Goal: Check status: Check status

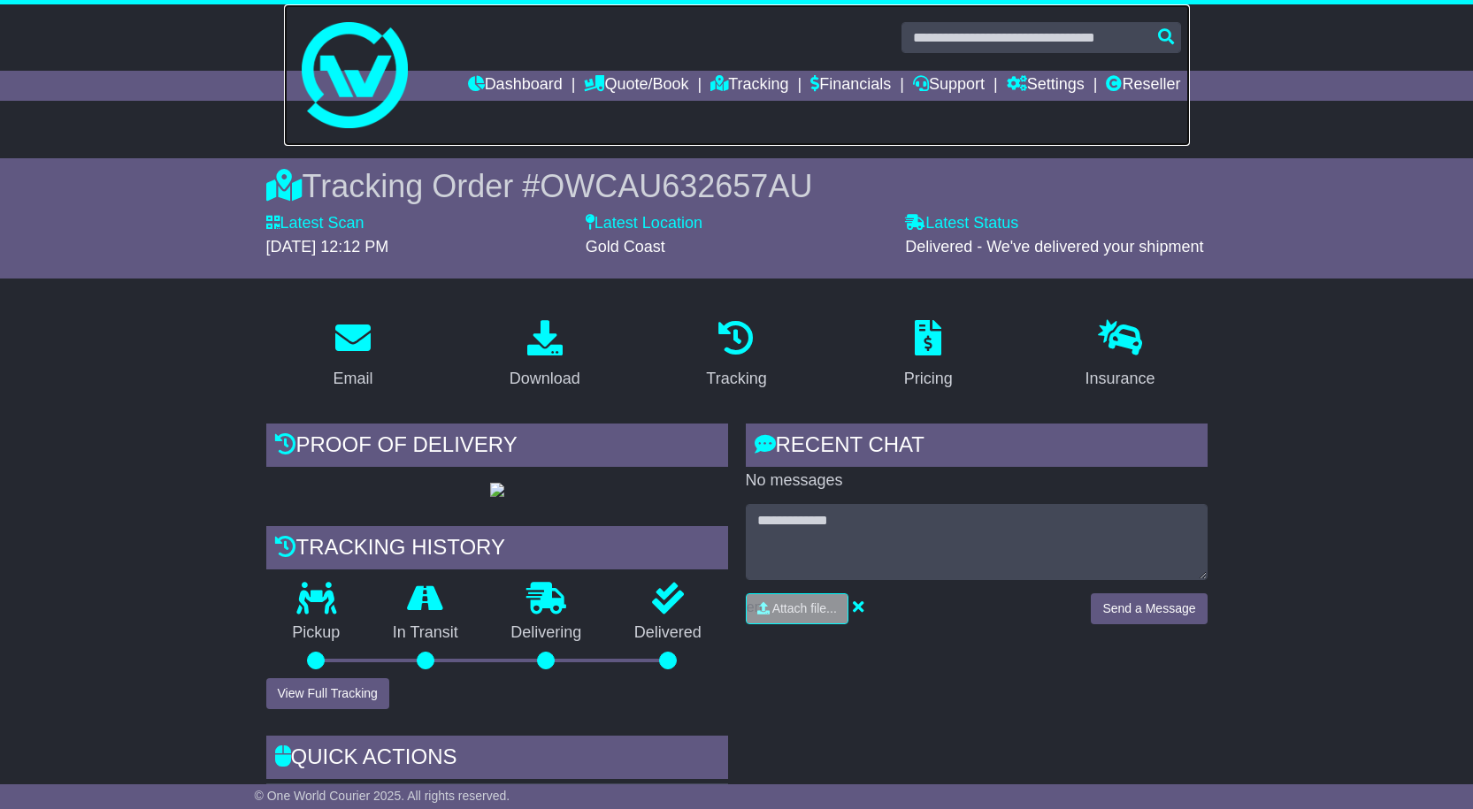
click at [495, 65] on link at bounding box center [737, 75] width 906 height 142
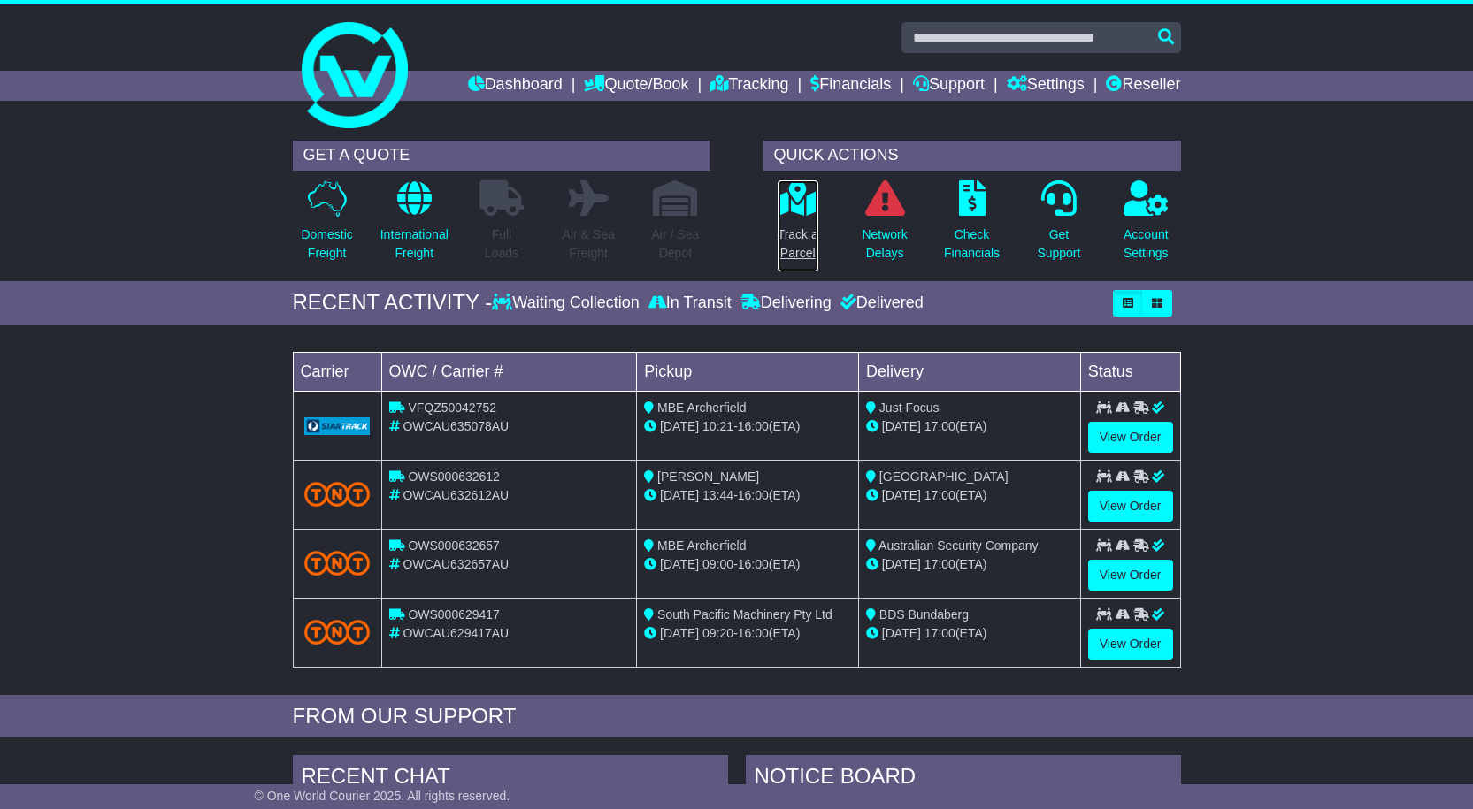
click at [796, 224] on link "Track a Parcel" at bounding box center [798, 226] width 42 height 93
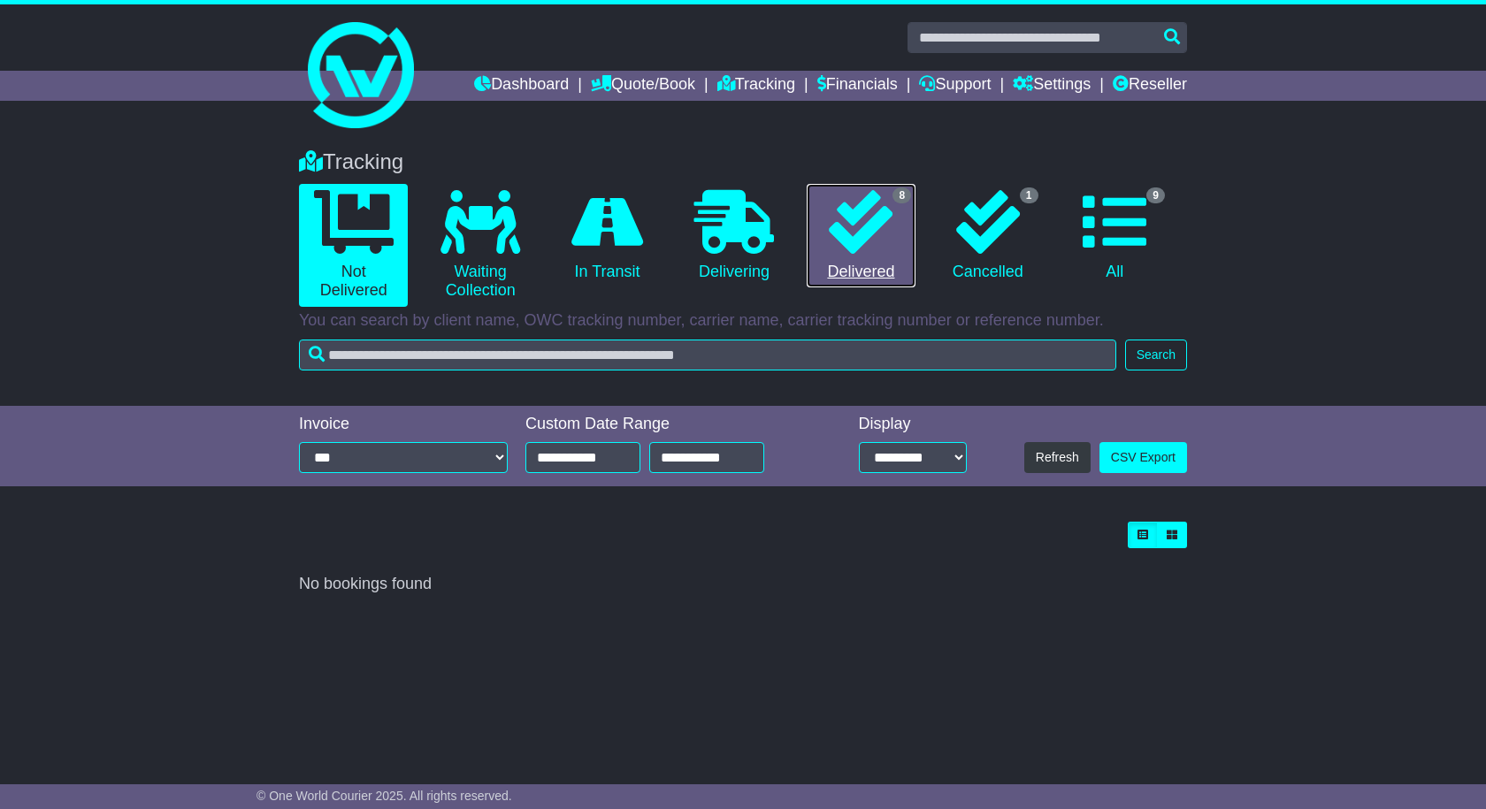
click at [887, 227] on icon at bounding box center [861, 222] width 64 height 64
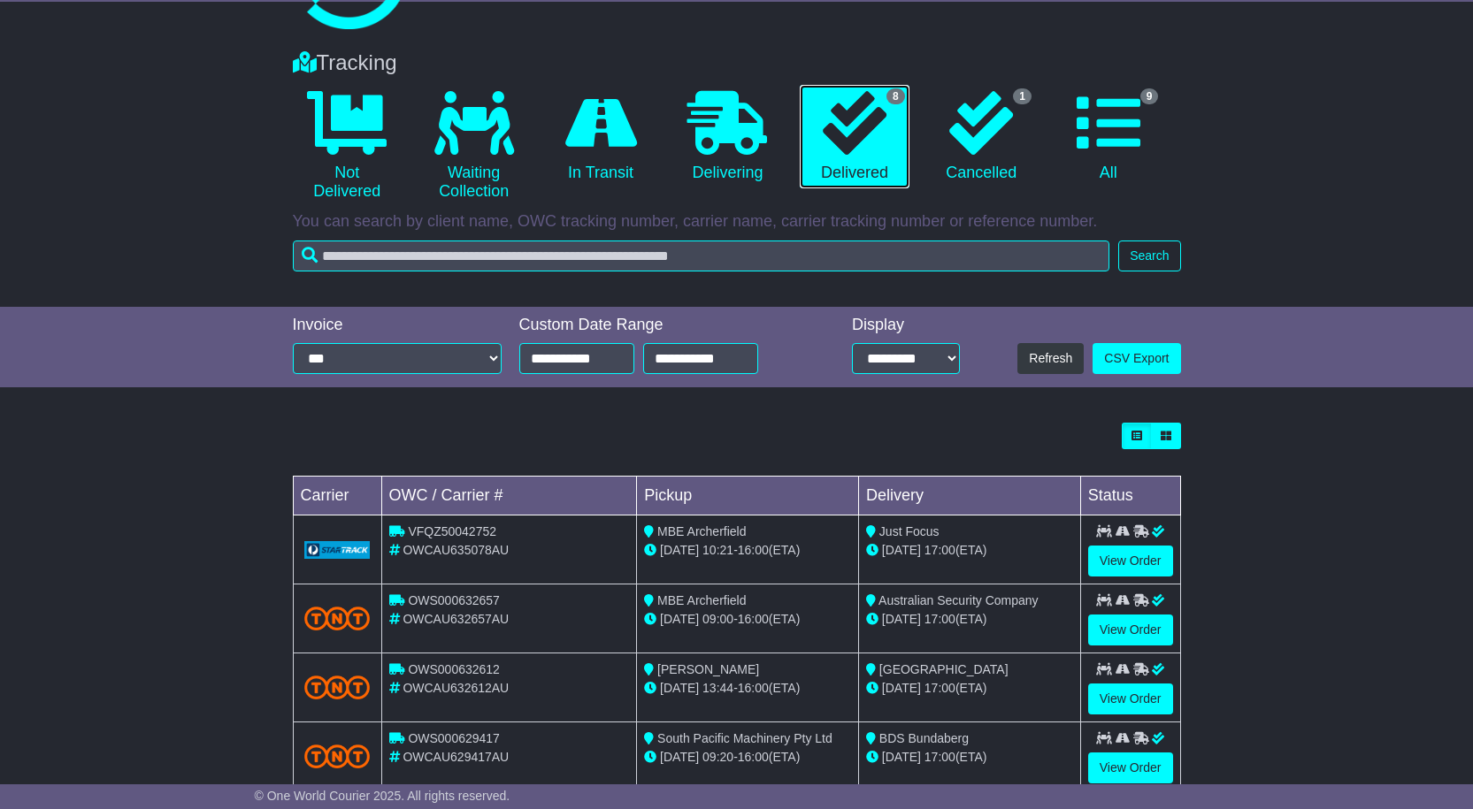
scroll to position [422, 0]
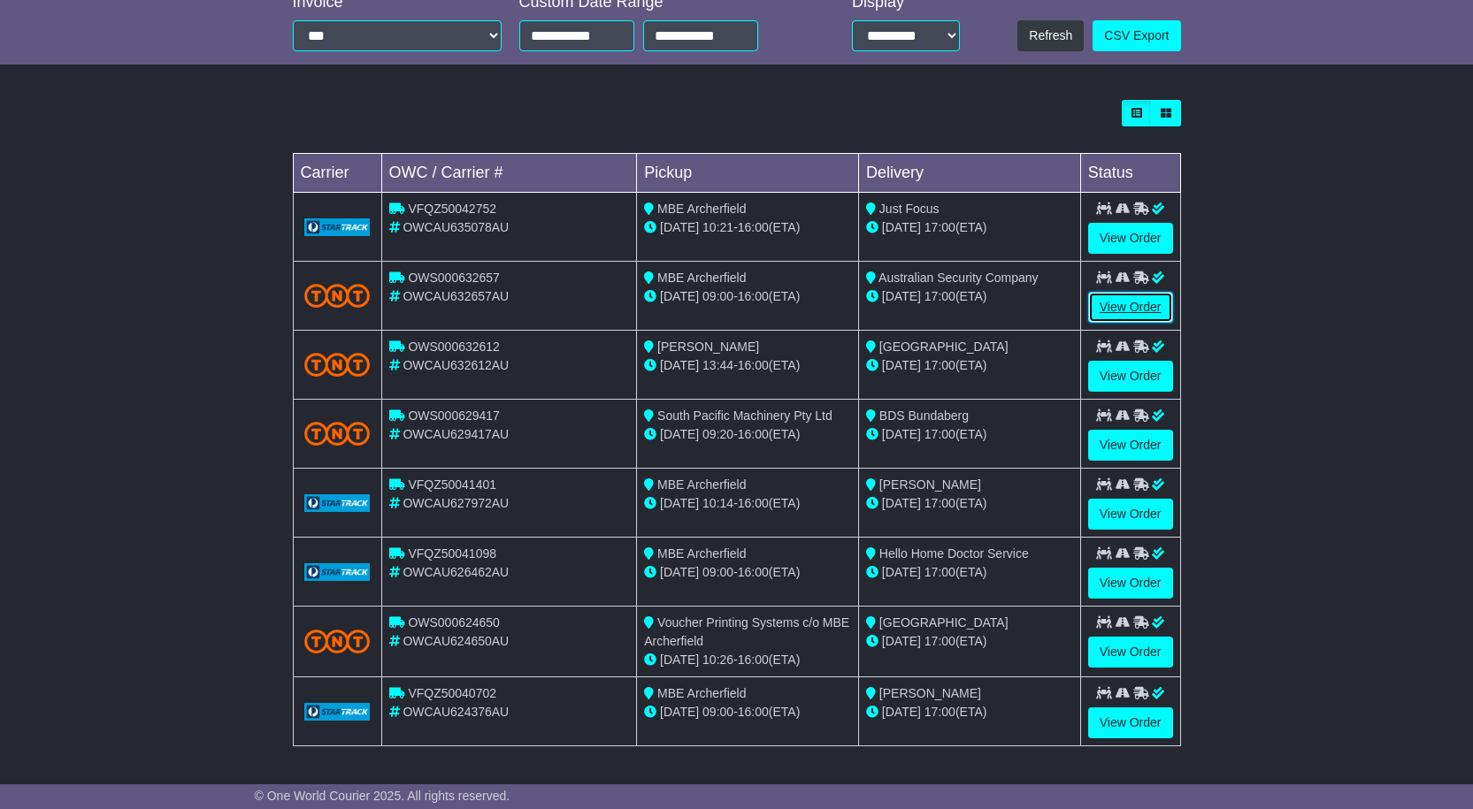
click at [1140, 300] on link "View Order" at bounding box center [1130, 307] width 85 height 31
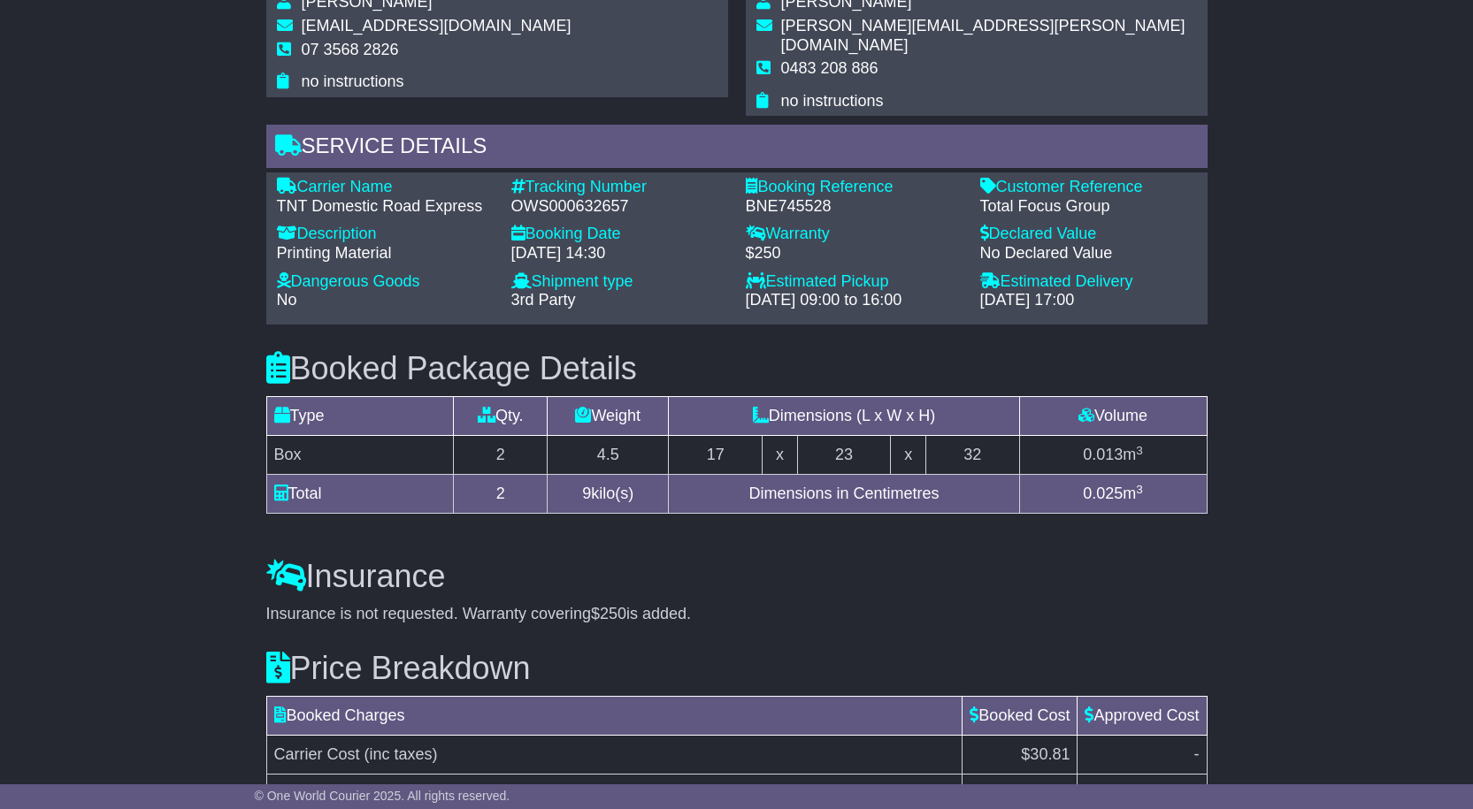
scroll to position [1407, 0]
